Goal: Information Seeking & Learning: Learn about a topic

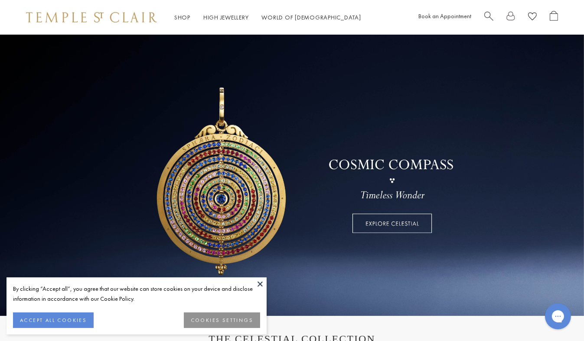
click at [260, 283] on button at bounding box center [259, 284] width 13 height 13
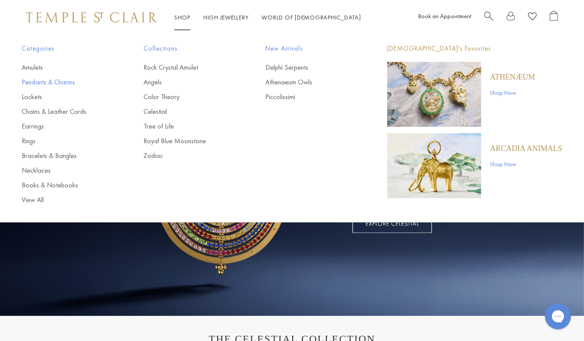
click at [32, 80] on link "Pendants & Charms" at bounding box center [65, 83] width 87 height 10
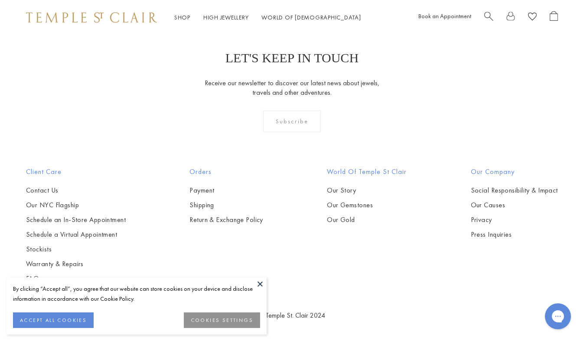
scroll to position [4937, 0]
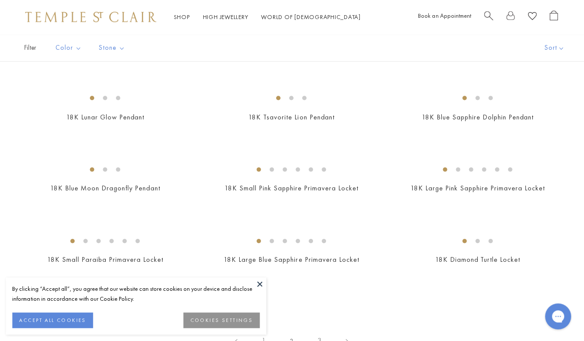
scroll to position [1197, 0]
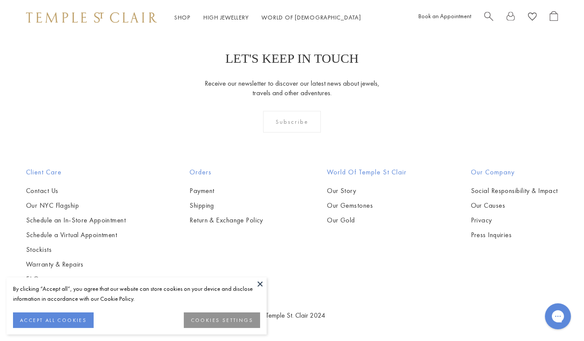
scroll to position [4255, 0]
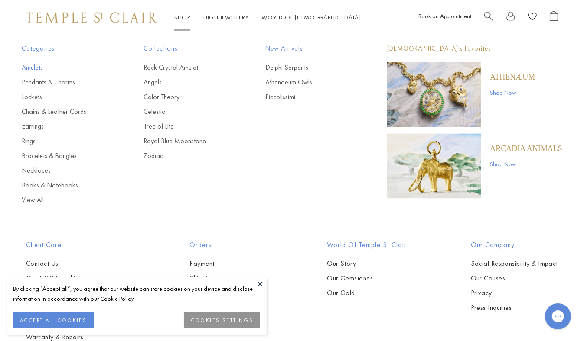
click at [28, 69] on link "Amulets" at bounding box center [65, 68] width 87 height 10
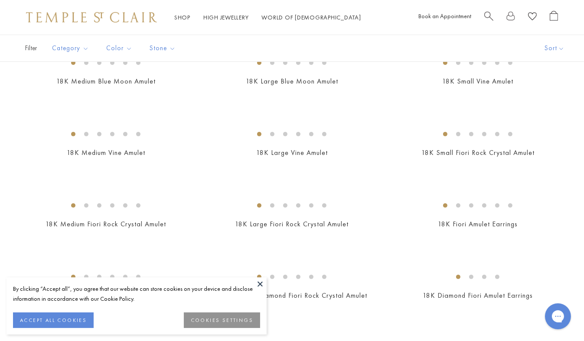
scroll to position [276, 0]
click at [0, 0] on img at bounding box center [0, 0] width 0 height 0
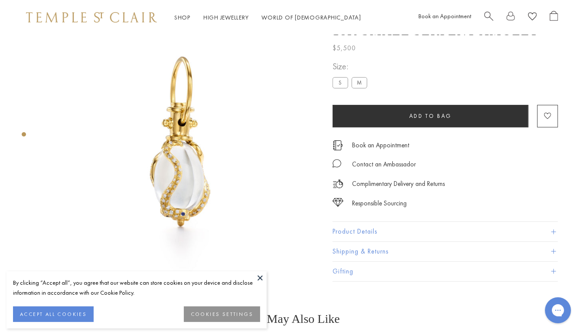
scroll to position [35, 0]
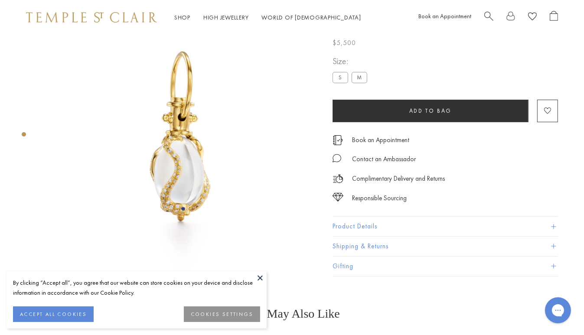
click at [361, 227] on button "Product Details" at bounding box center [444, 226] width 225 height 19
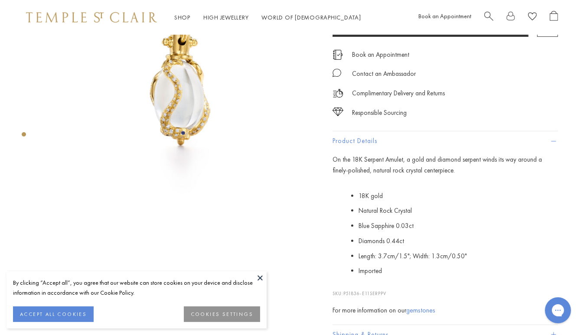
scroll to position [111, 0]
click at [56, 198] on div at bounding box center [181, 62] width 276 height 276
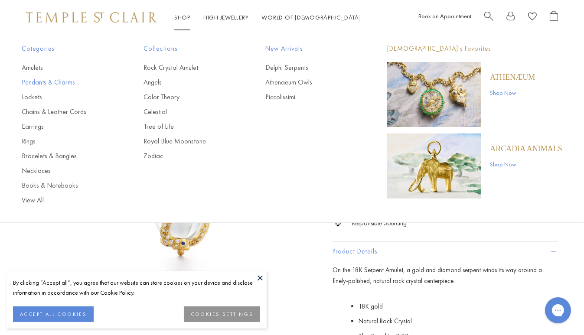
click at [36, 84] on link "Pendants & Charms" at bounding box center [65, 83] width 87 height 10
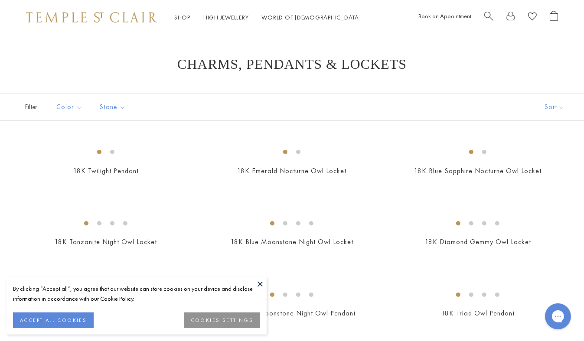
click at [487, 13] on span "Search" at bounding box center [488, 15] width 9 height 9
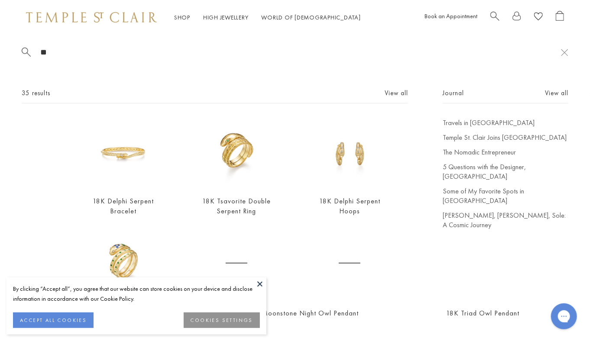
type input "*"
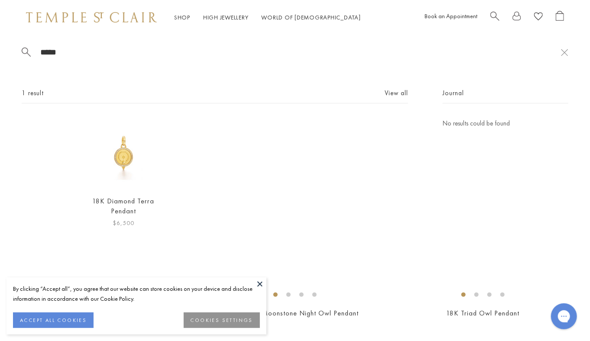
type input "*****"
click at [123, 162] on img at bounding box center [123, 153] width 70 height 70
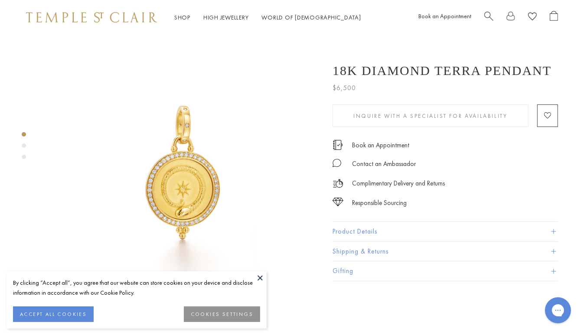
click at [358, 230] on button "Product Details" at bounding box center [444, 231] width 225 height 19
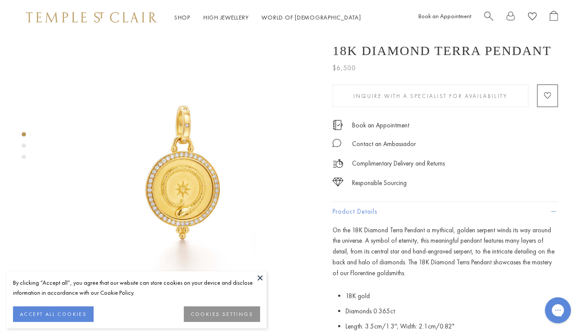
scroll to position [44, 0]
